Goal: Transaction & Acquisition: Subscribe to service/newsletter

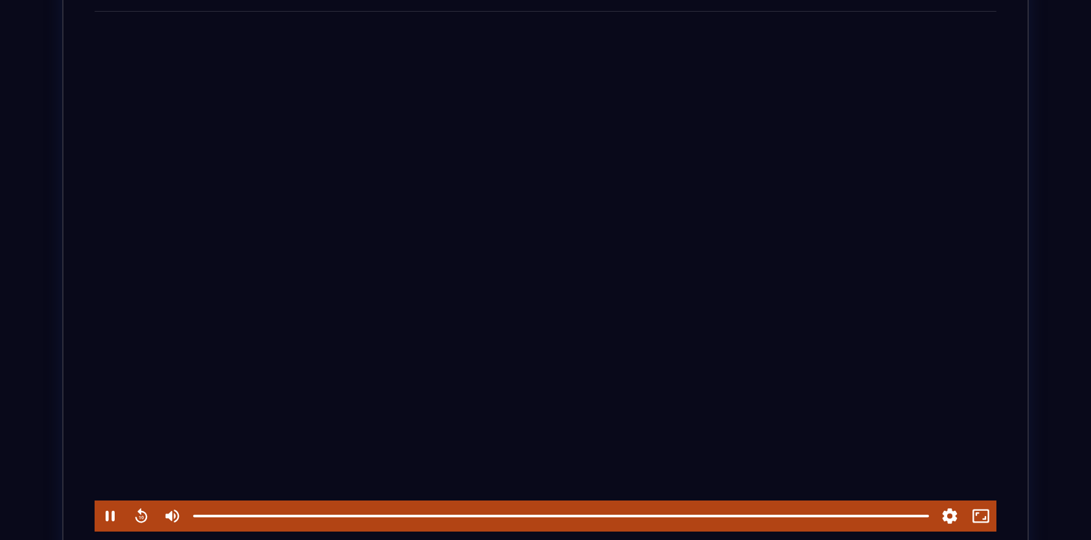
click at [399, 411] on div at bounding box center [546, 278] width 902 height 507
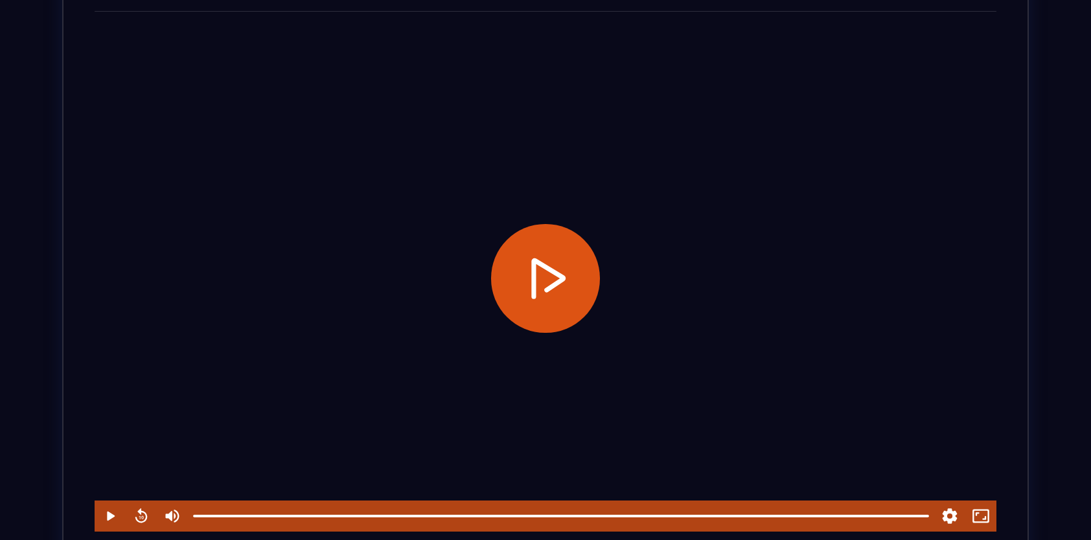
click at [399, 411] on div at bounding box center [546, 278] width 902 height 507
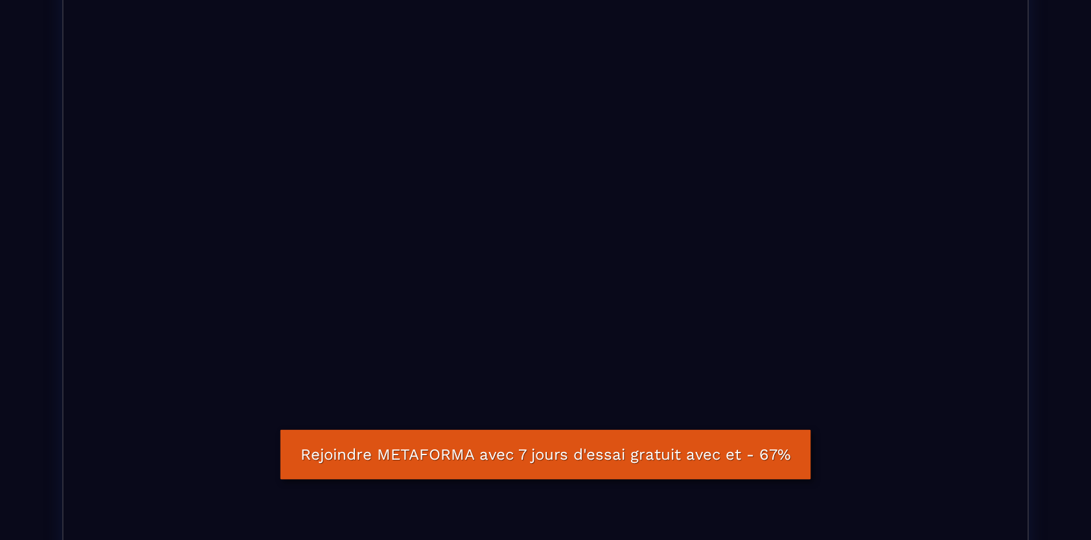
scroll to position [306, 0]
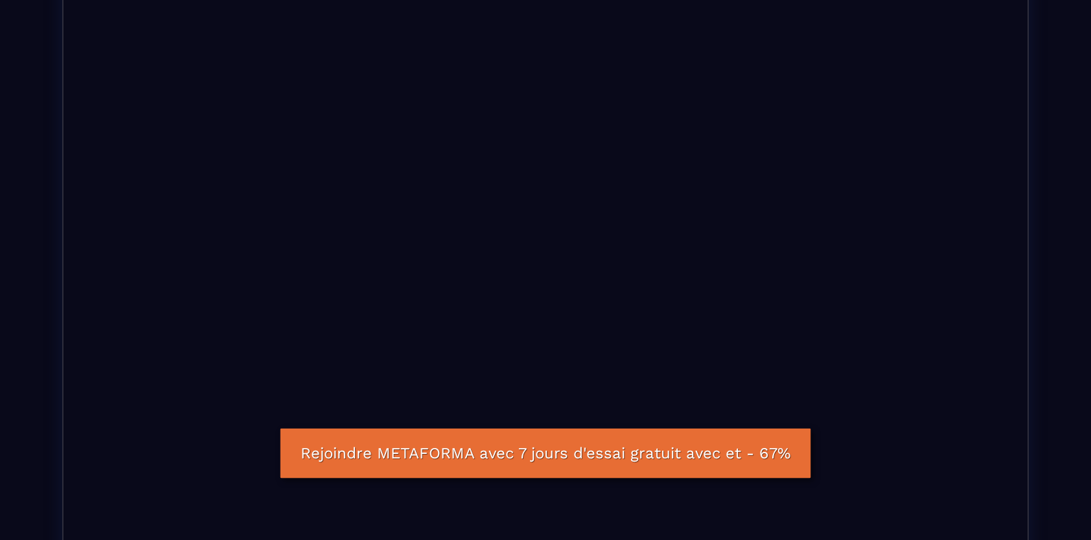
click at [700, 457] on link "Rejoindre METAFORMA avec 7 jours d'essai gratuit avec et - 67%" at bounding box center [545, 454] width 531 height 50
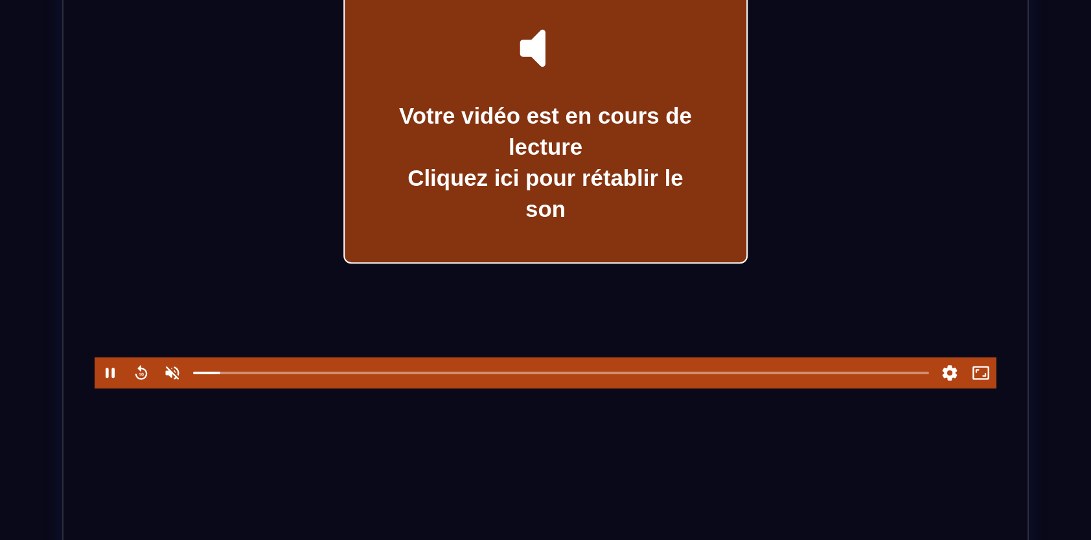
click at [514, 40] on icon at bounding box center [545, 48] width 68 height 68
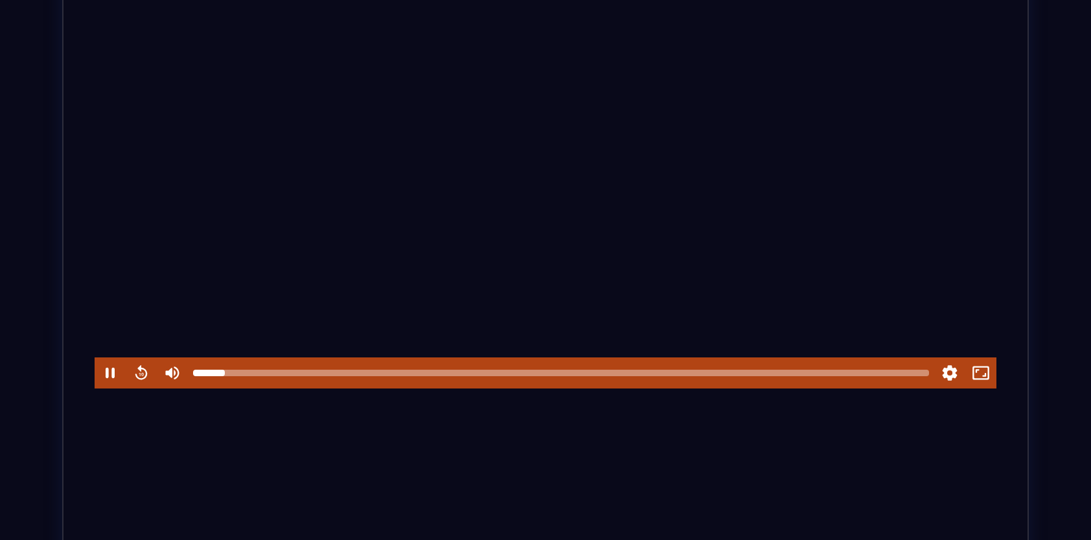
click at [707, 376] on div at bounding box center [561, 373] width 736 height 6
click at [233, 374] on div at bounding box center [220, 373] width 54 height 6
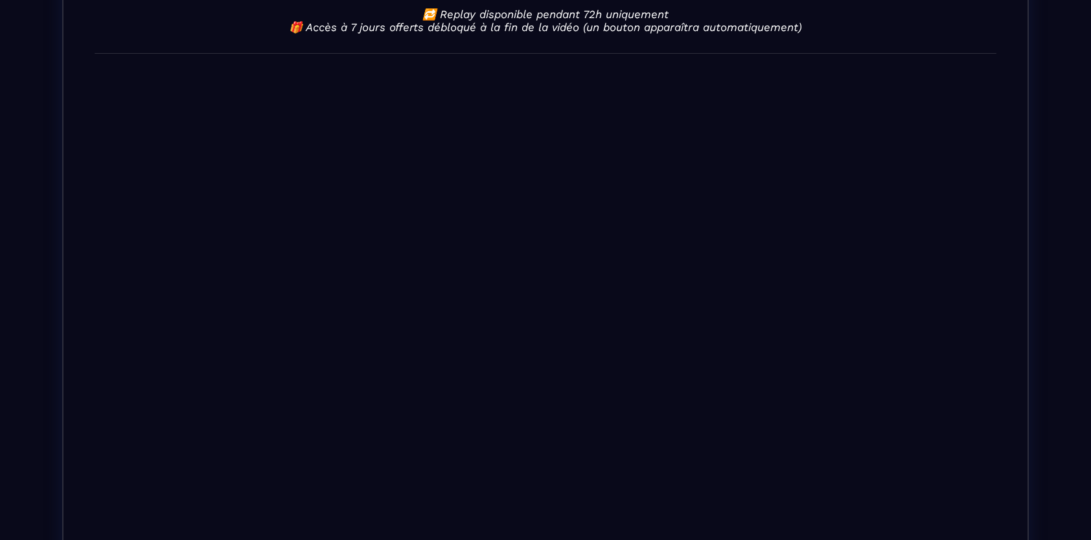
scroll to position [174, 0]
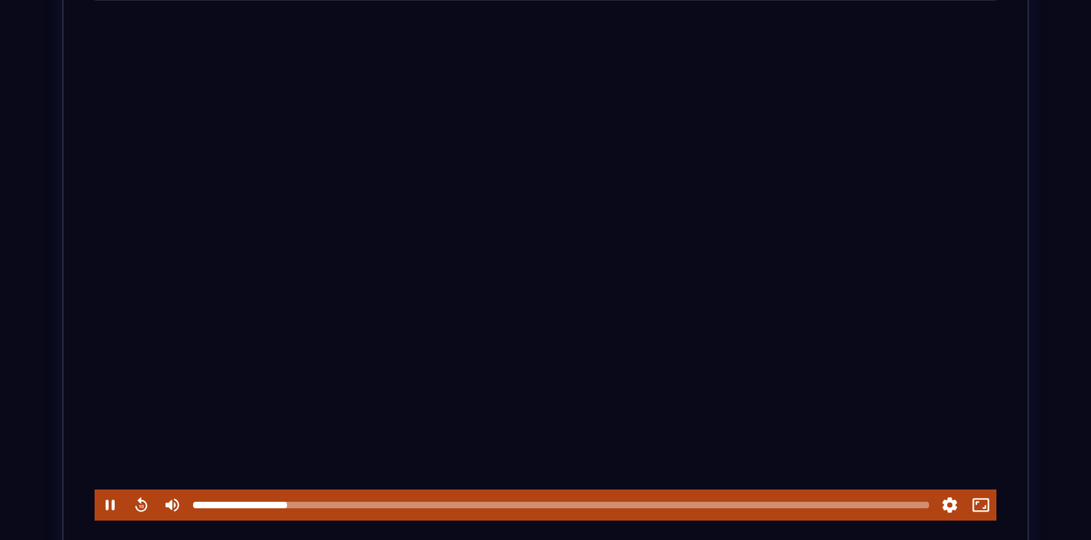
click at [689, 507] on div at bounding box center [561, 505] width 736 height 6
click at [314, 509] on div at bounding box center [561, 505] width 736 height 6
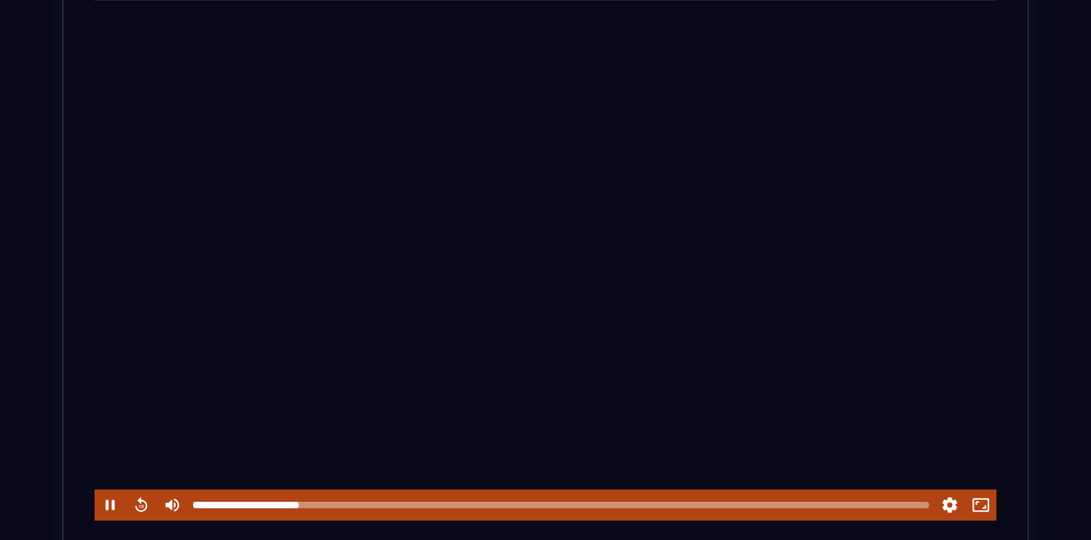
click at [315, 509] on div at bounding box center [561, 505] width 736 height 6
drag, startPoint x: 301, startPoint y: 509, endPoint x: 493, endPoint y: 507, distance: 192.4
click at [493, 507] on div at bounding box center [561, 505] width 736 height 6
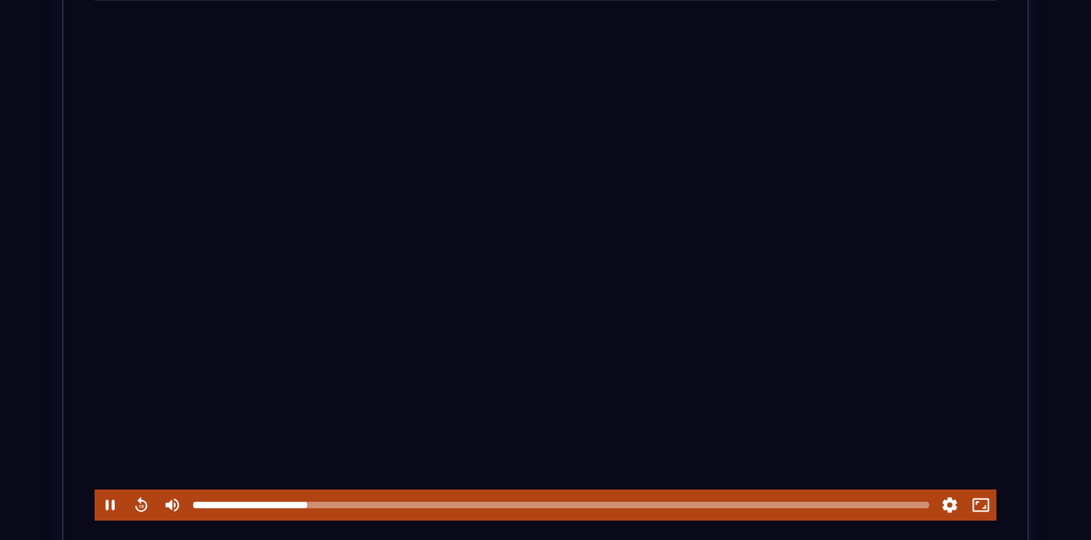
click at [493, 507] on div at bounding box center [561, 505] width 736 height 6
drag, startPoint x: 493, startPoint y: 507, endPoint x: 827, endPoint y: 505, distance: 334.3
click at [827, 505] on div at bounding box center [561, 505] width 736 height 6
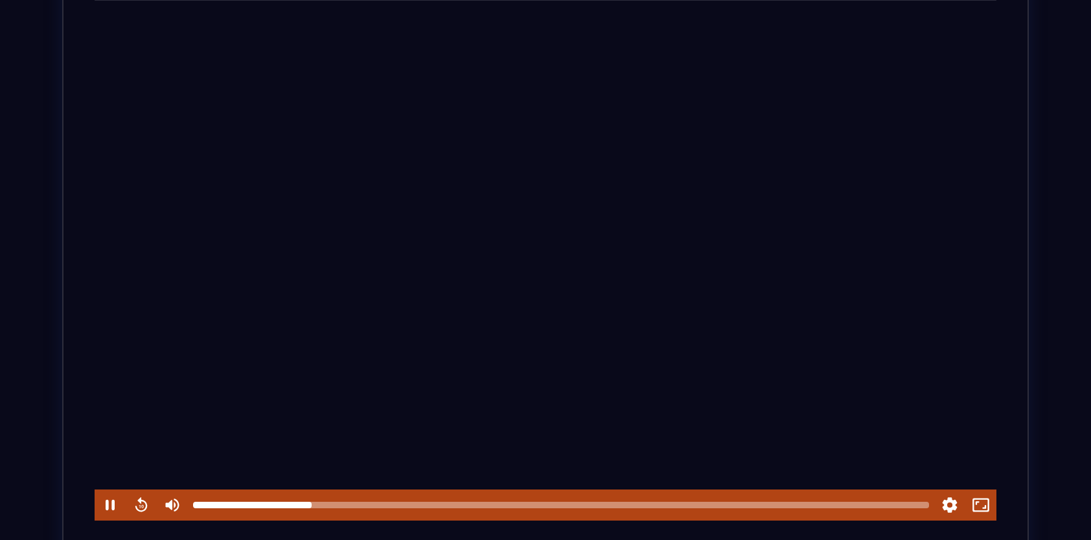
click at [827, 505] on div at bounding box center [561, 505] width 736 height 6
click at [915, 508] on div at bounding box center [561, 505] width 736 height 6
click at [808, 507] on div at bounding box center [561, 505] width 736 height 6
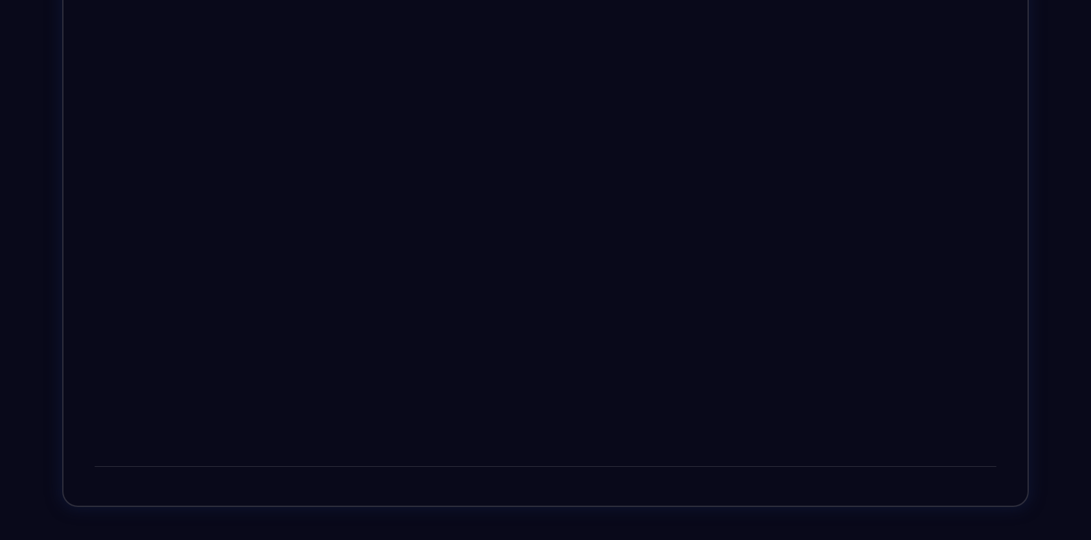
scroll to position [281, 0]
